Goal: Task Accomplishment & Management: Use online tool/utility

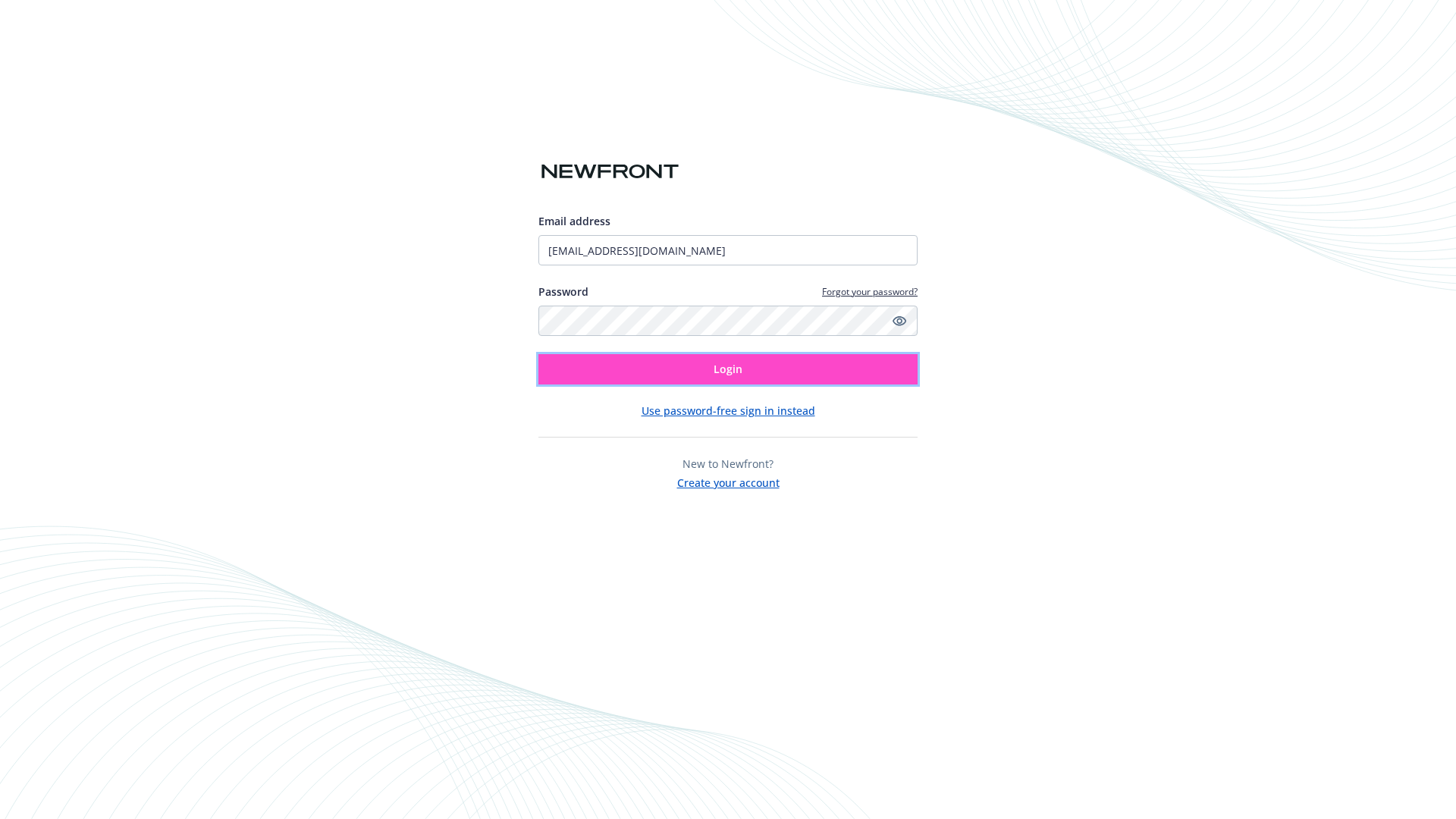
click at [728, 369] on span "Login" at bounding box center [728, 369] width 29 height 14
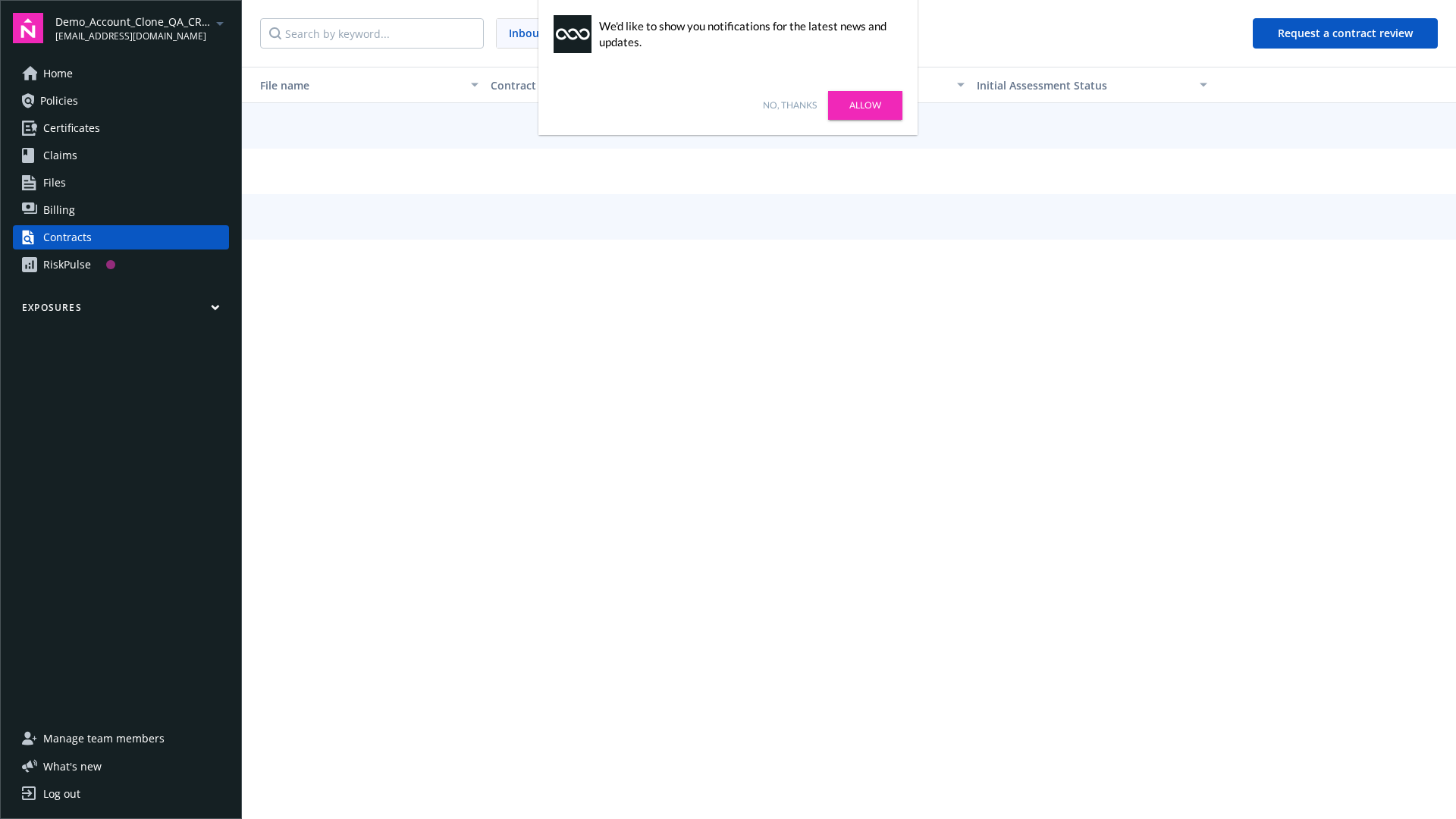
click at [789, 106] on link "No, thanks" at bounding box center [789, 106] width 54 height 14
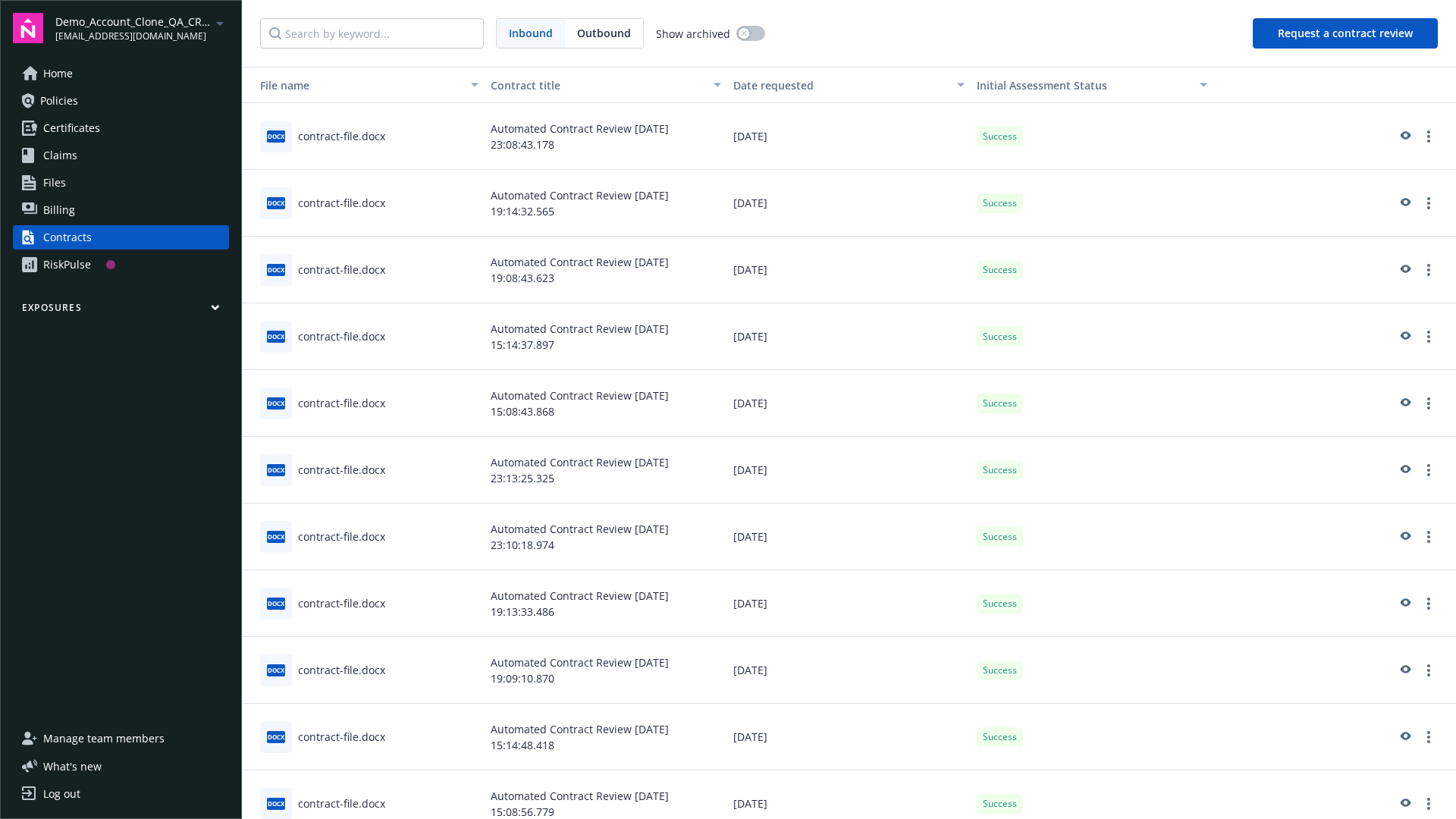
click at [1346, 33] on button "Request a contract review" at bounding box center [1345, 33] width 185 height 30
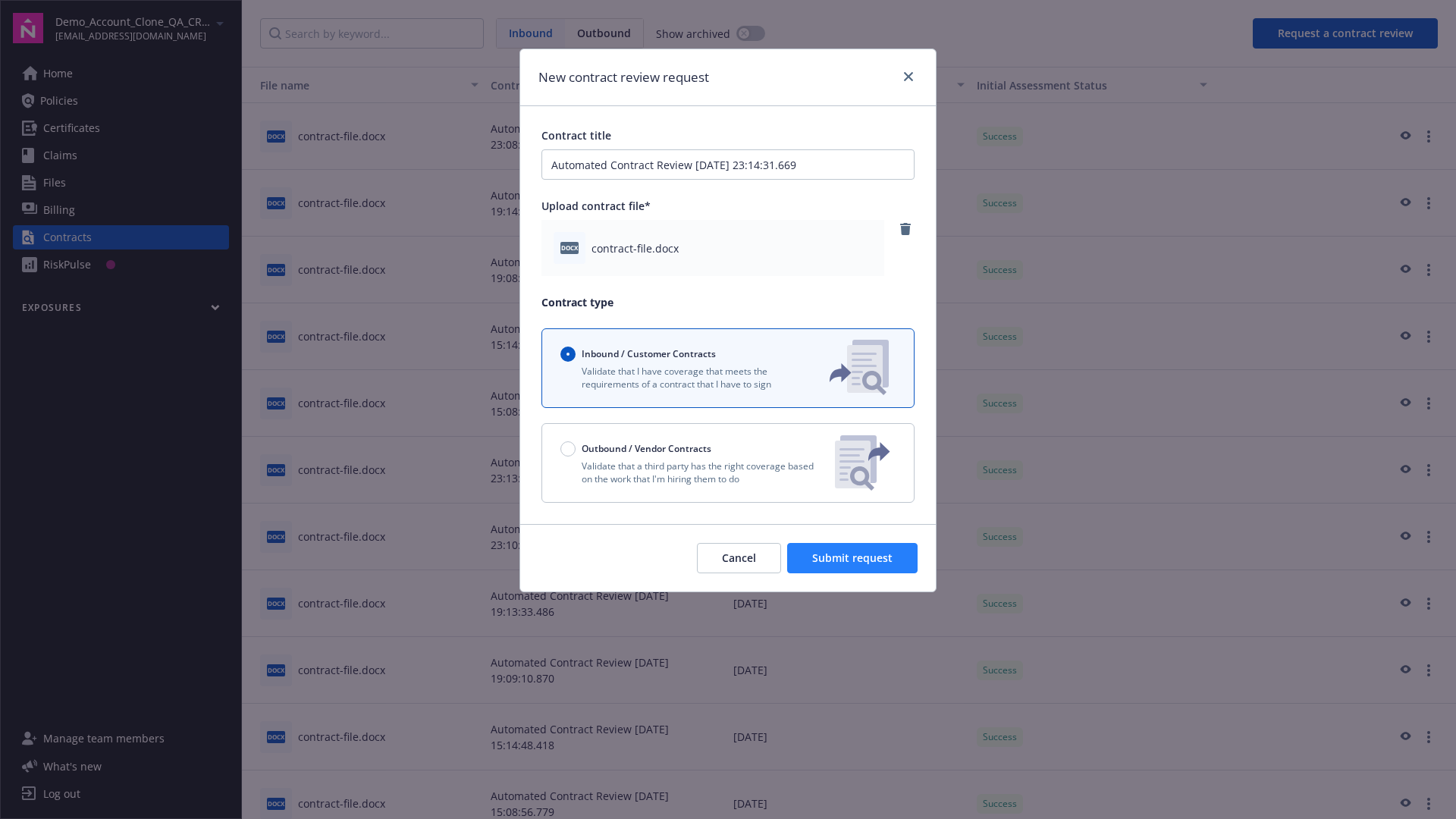
type input "Automated Contract Review 09-29-2025 23:14:31.669"
click at [853, 558] on span "Submit request" at bounding box center [852, 558] width 80 height 14
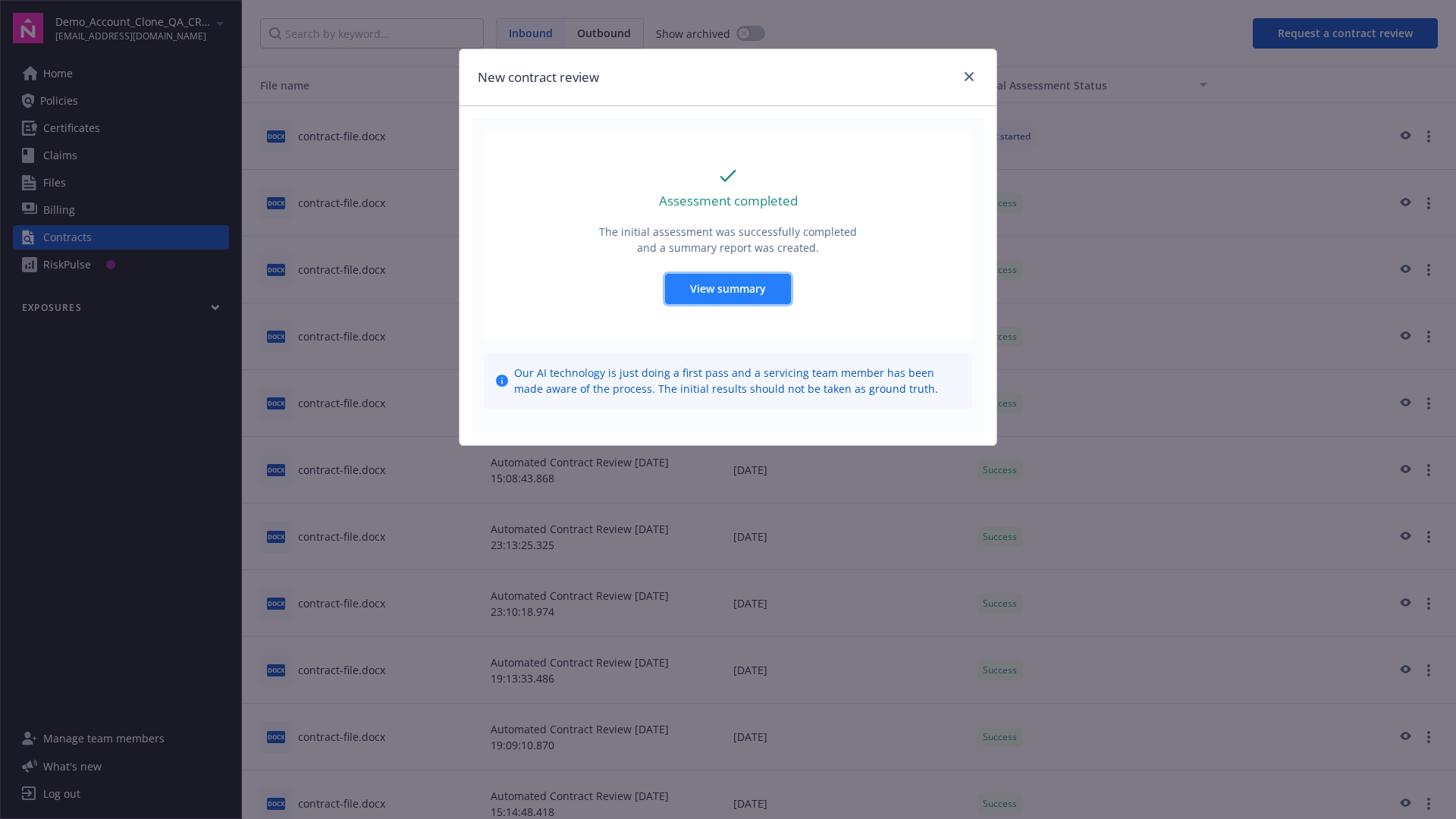
click at [728, 288] on span "View summary" at bounding box center [728, 289] width 76 height 14
